Goal: Use online tool/utility: Use online tool/utility

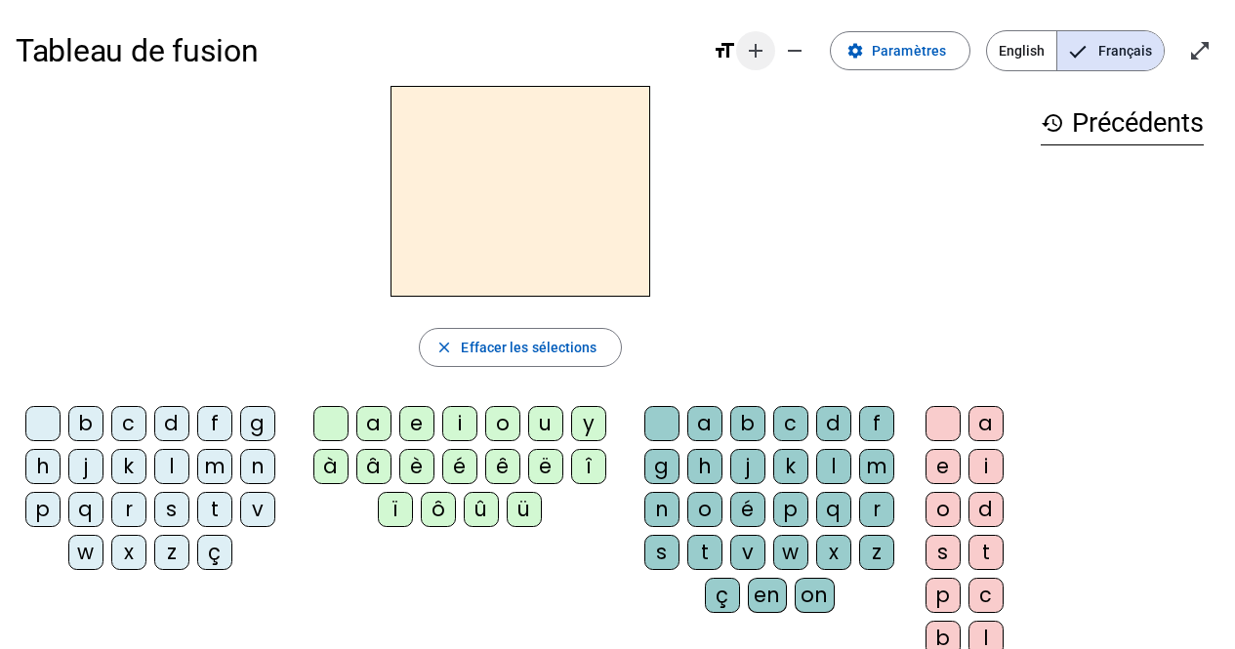
click at [767, 53] on mat-icon "add" at bounding box center [755, 50] width 23 height 23
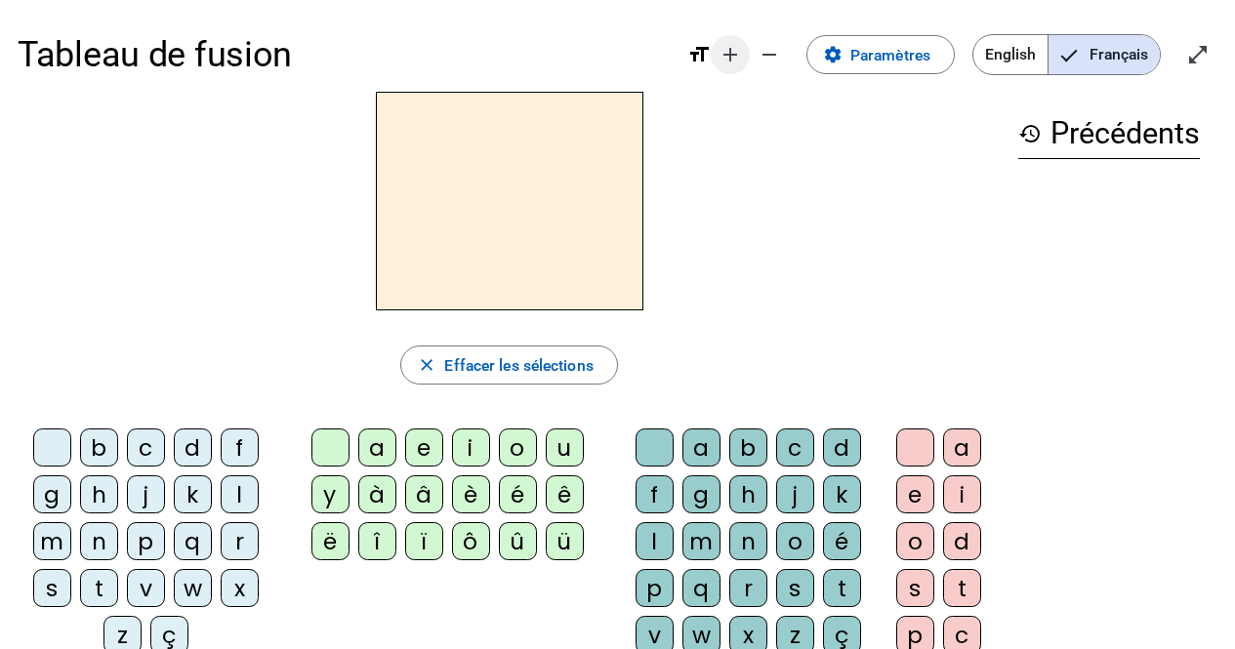
click at [769, 53] on mat-icon "remove" at bounding box center [769, 54] width 23 height 23
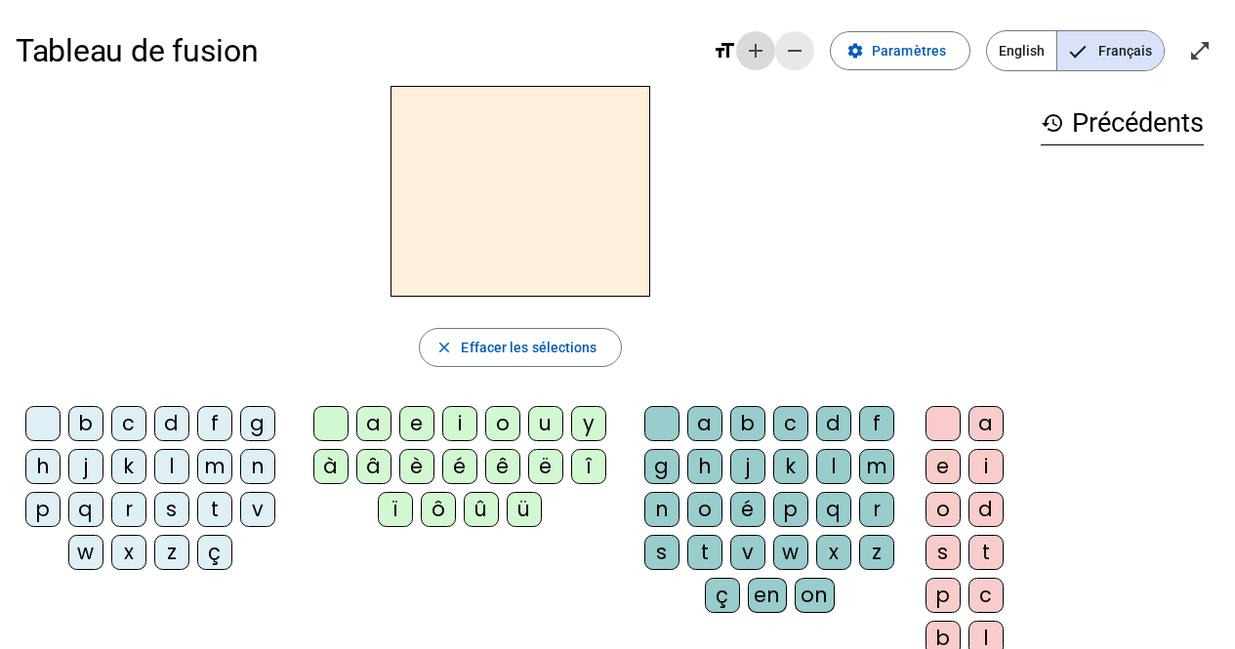
click at [767, 53] on mat-icon "add" at bounding box center [755, 50] width 23 height 23
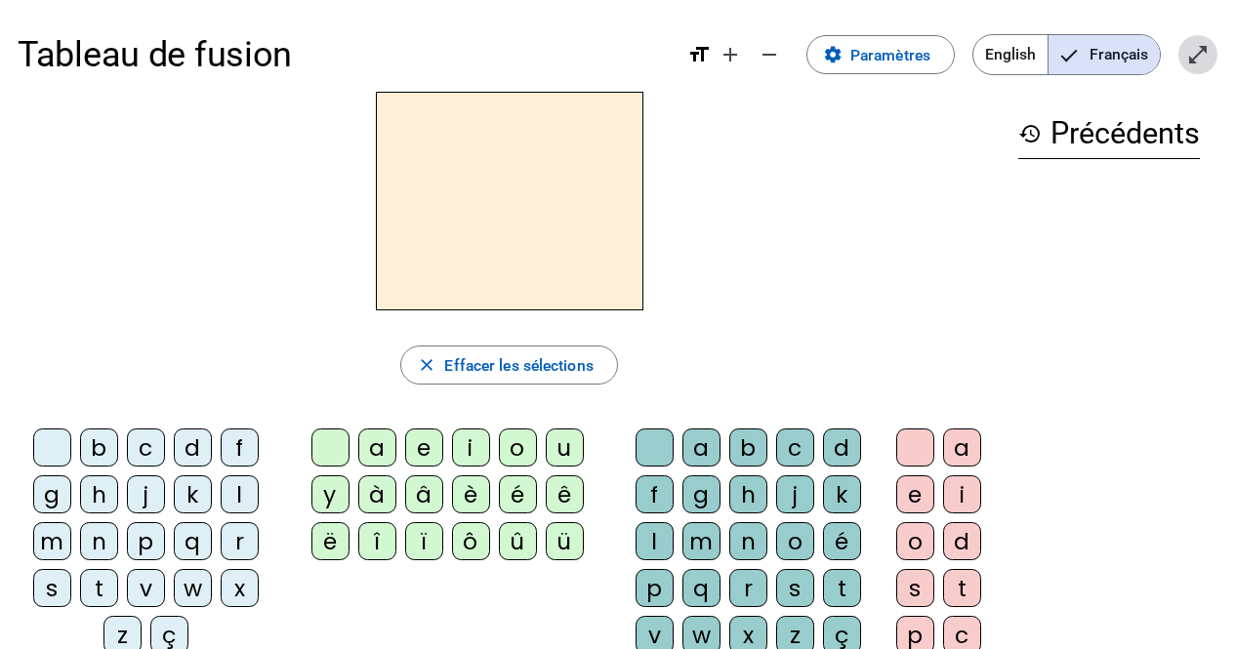
click at [1181, 63] on span "Entrer en plein écran" at bounding box center [1197, 54] width 47 height 47
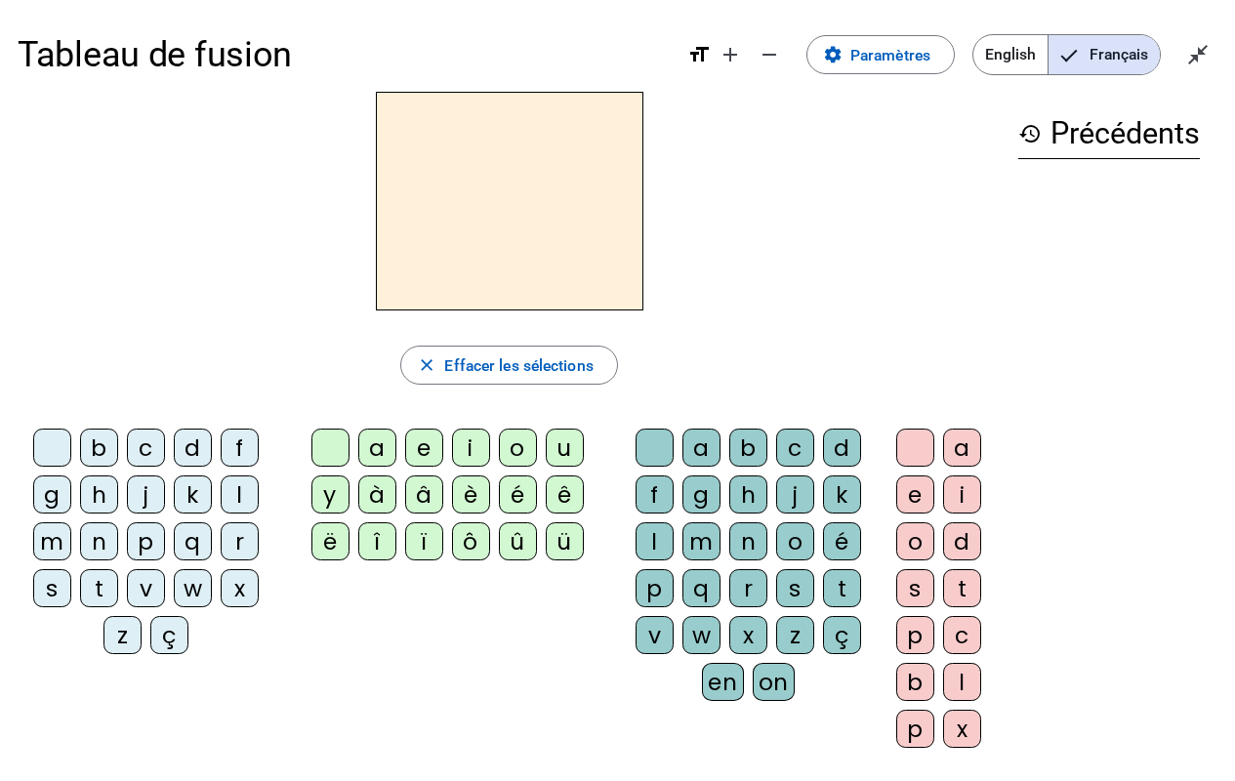
click at [38, 542] on div "m" at bounding box center [52, 541] width 38 height 38
click at [370, 456] on div "a" at bounding box center [377, 448] width 38 height 38
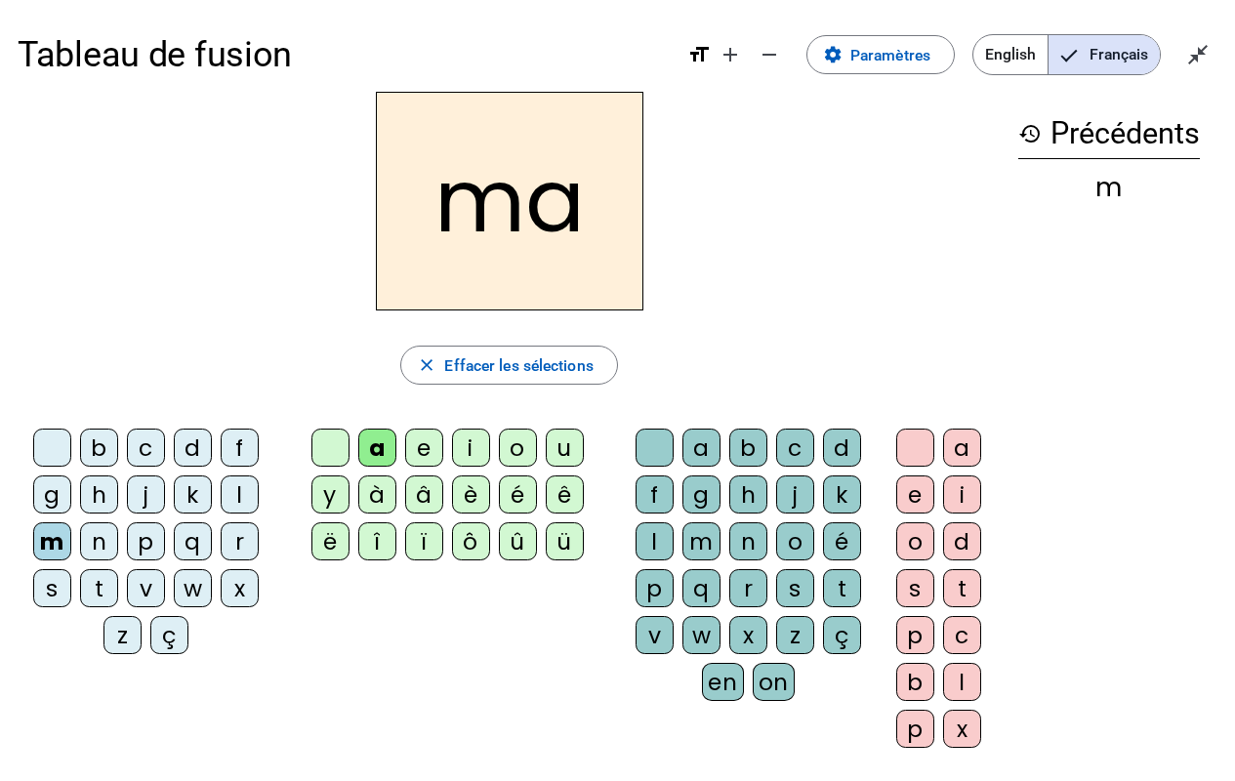
click at [147, 594] on div "v" at bounding box center [146, 588] width 38 height 38
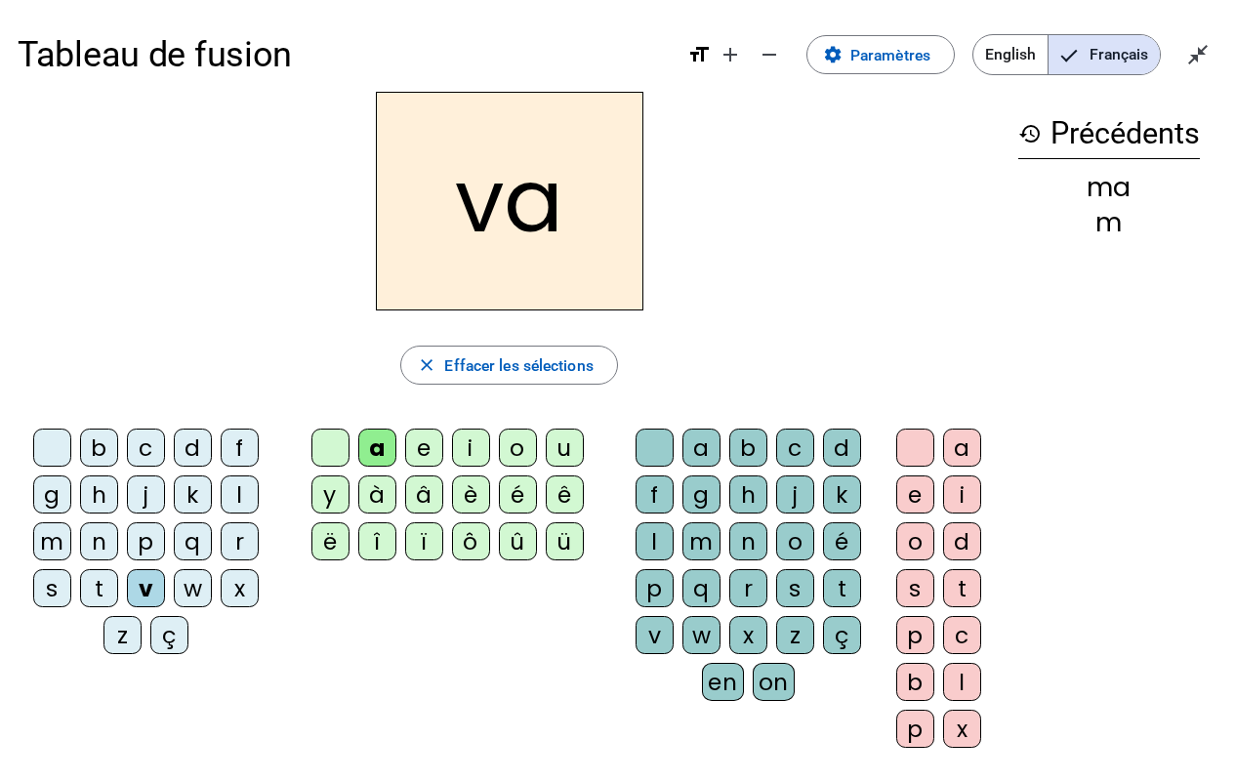
click at [86, 576] on div "t" at bounding box center [99, 588] width 38 height 38
click at [237, 495] on div "l" at bounding box center [240, 494] width 38 height 38
click at [429, 446] on div "e" at bounding box center [424, 448] width 38 height 38
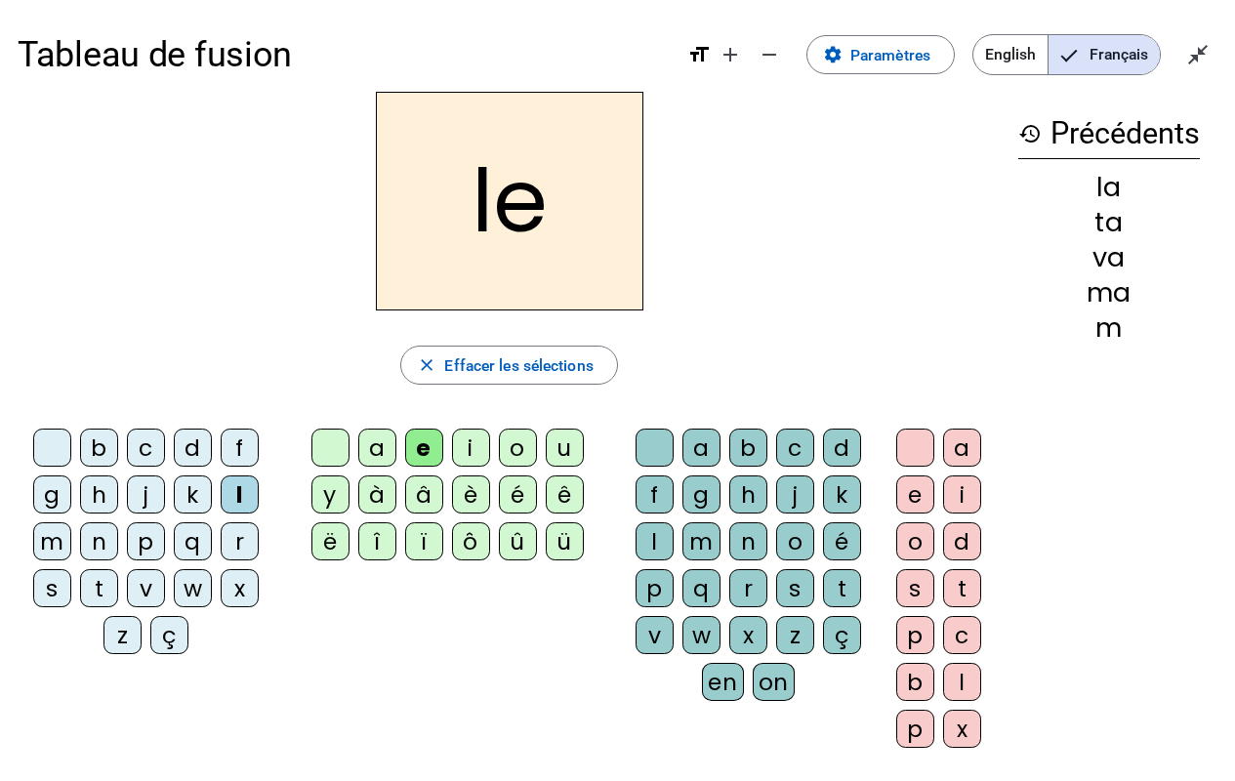
click at [142, 485] on div "j" at bounding box center [146, 494] width 38 height 38
click at [101, 544] on div "n" at bounding box center [99, 541] width 38 height 38
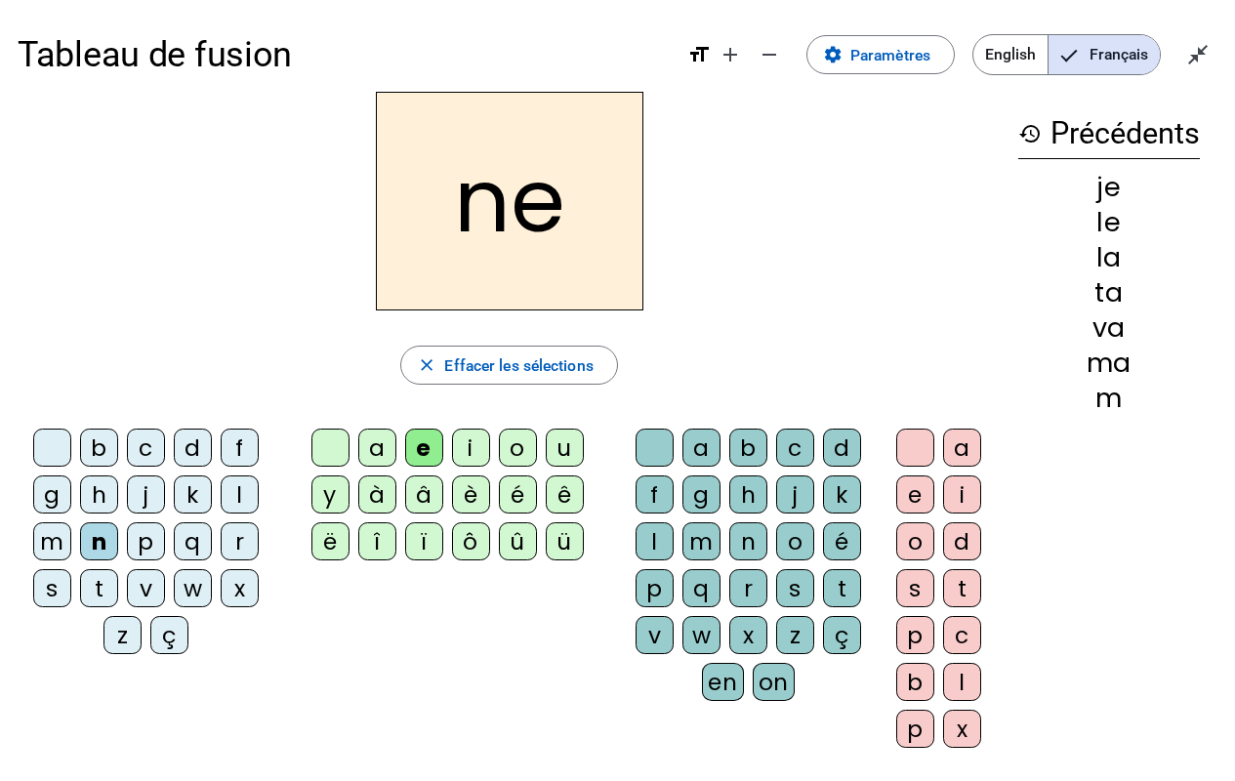
click at [185, 444] on div "d" at bounding box center [193, 448] width 38 height 38
click at [570, 452] on div "u" at bounding box center [565, 448] width 38 height 38
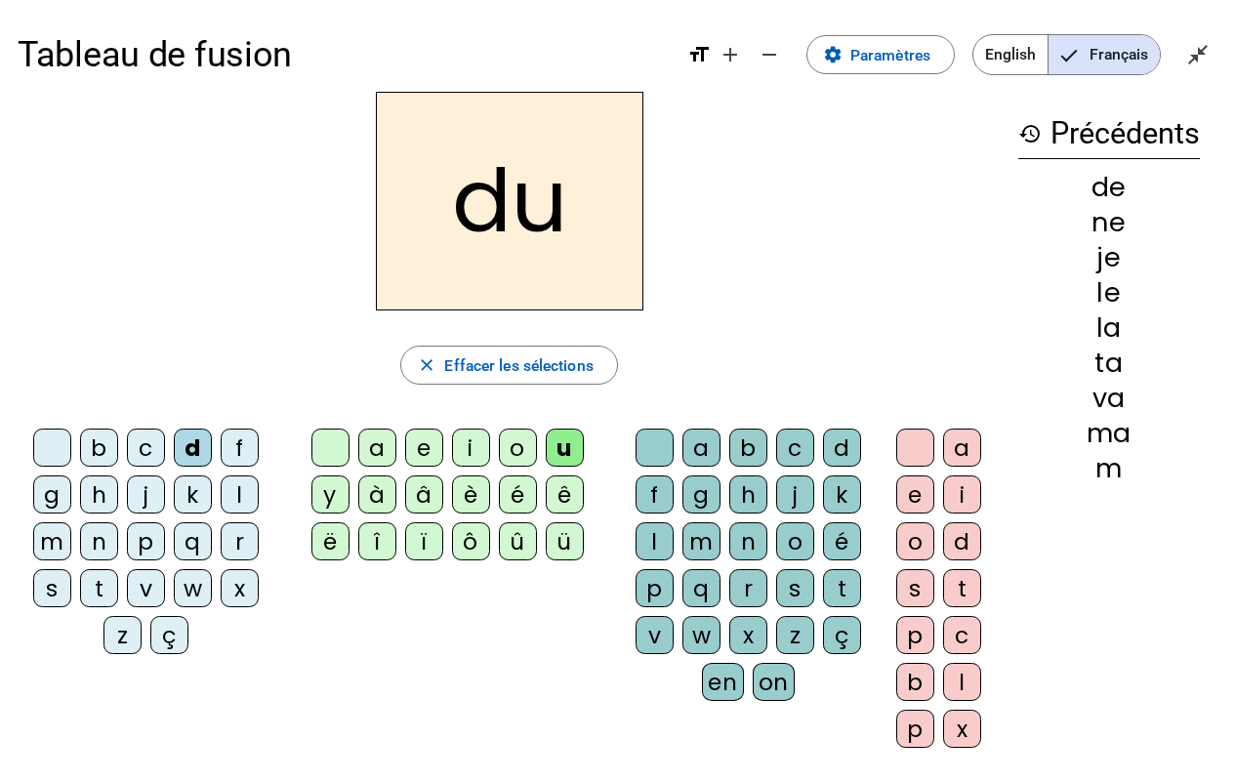
click at [110, 578] on div "t" at bounding box center [99, 588] width 38 height 38
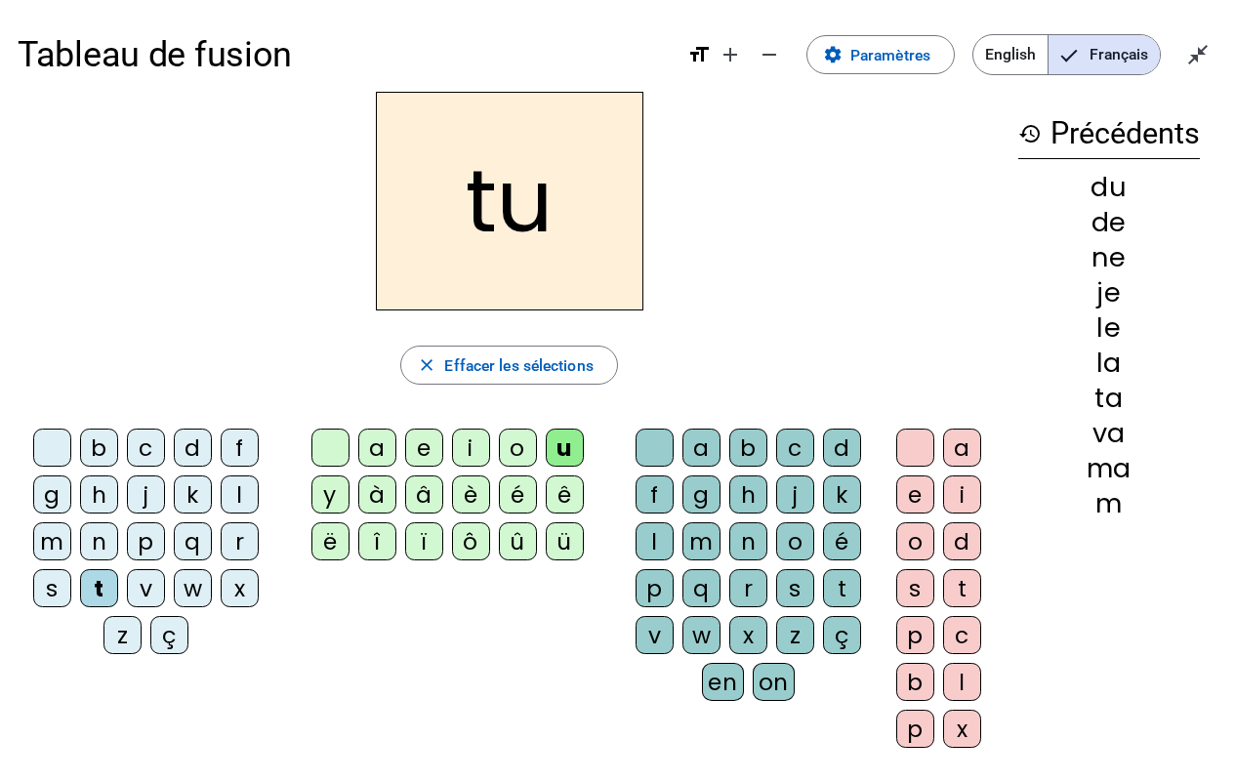
click at [94, 449] on div "b" at bounding box center [99, 448] width 38 height 38
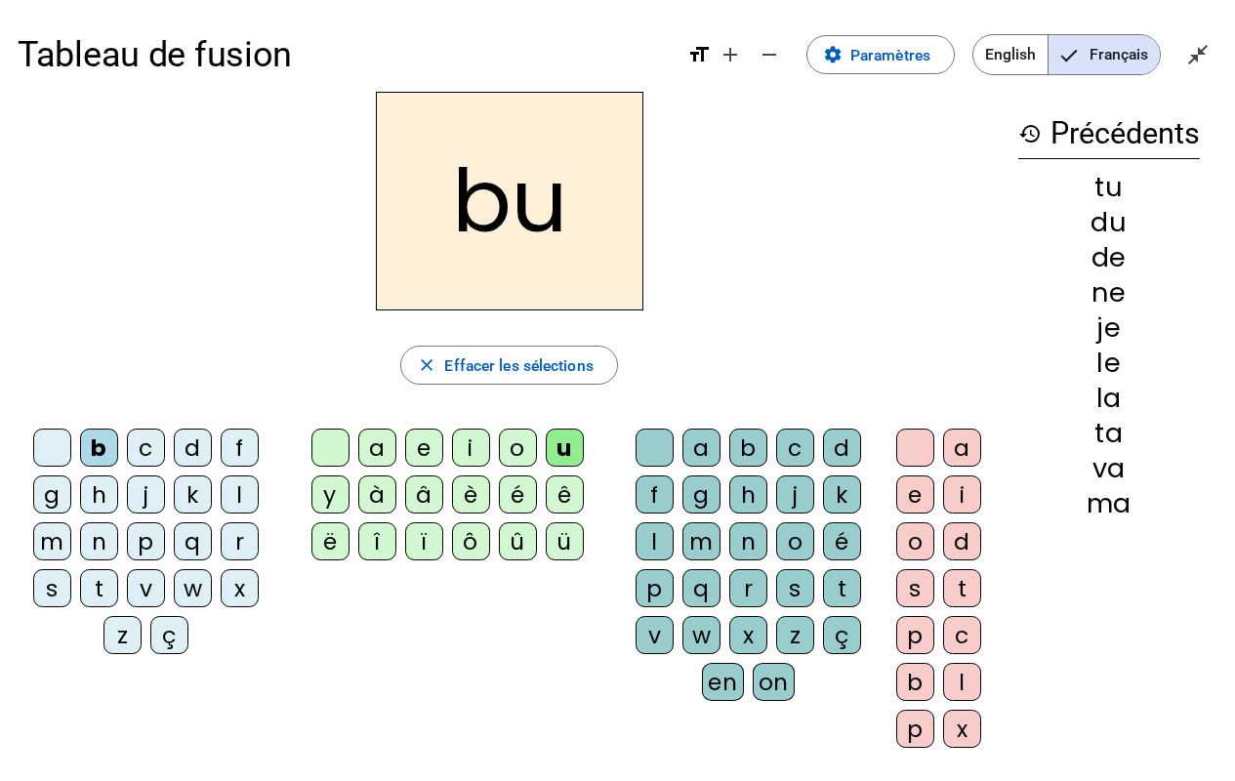
click at [784, 595] on div "s" at bounding box center [795, 588] width 38 height 38
